Goal: Task Accomplishment & Management: Use online tool/utility

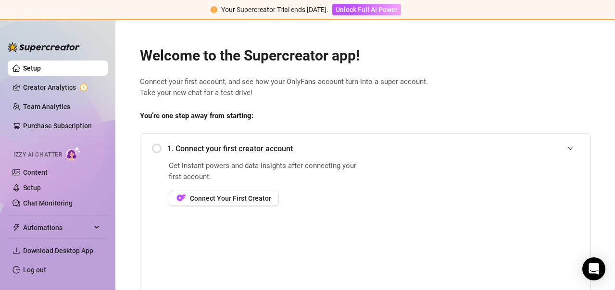
click at [167, 154] on span "1. Connect your first creator account" at bounding box center [373, 149] width 412 height 12
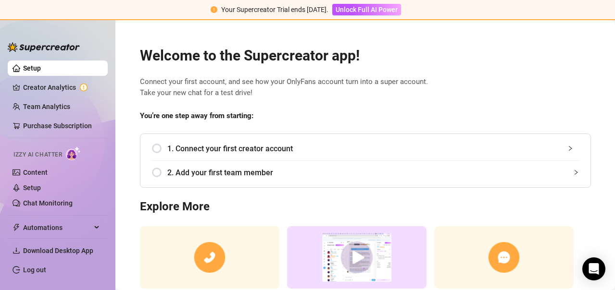
click at [238, 145] on span "1. Connect your first creator account" at bounding box center [373, 149] width 412 height 12
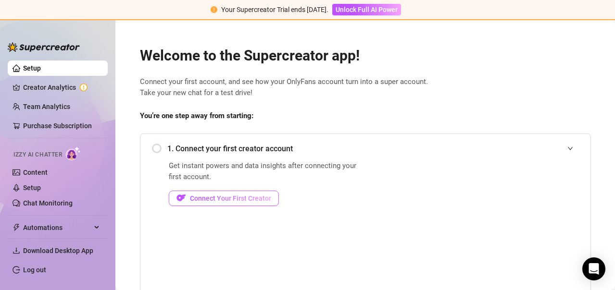
click at [238, 200] on span "Connect Your First Creator" at bounding box center [230, 199] width 81 height 8
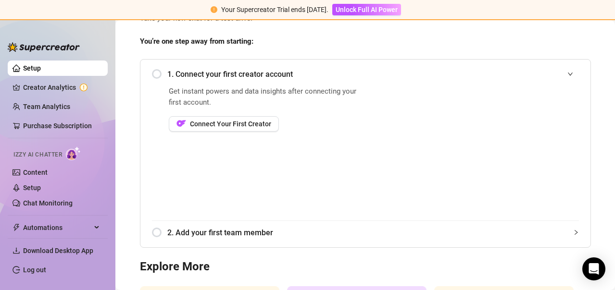
scroll to position [75, 0]
click at [251, 124] on span "Connect Your First Creator" at bounding box center [230, 124] width 81 height 8
